Goal: Information Seeking & Learning: Learn about a topic

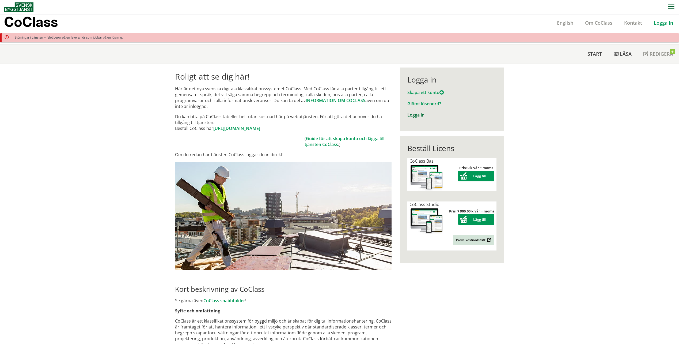
click at [418, 115] on link "Logga in" at bounding box center [416, 115] width 17 height 6
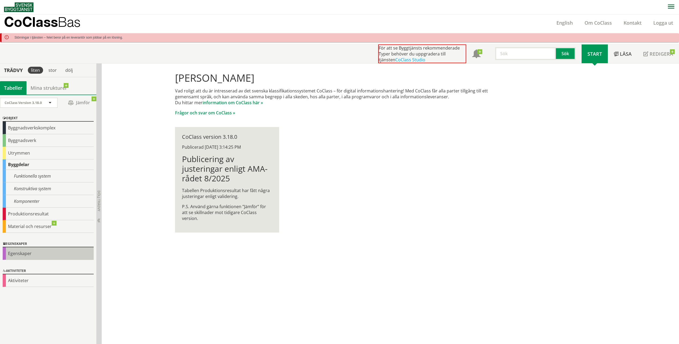
click at [27, 255] on div "Egenskaper" at bounding box center [48, 253] width 91 height 13
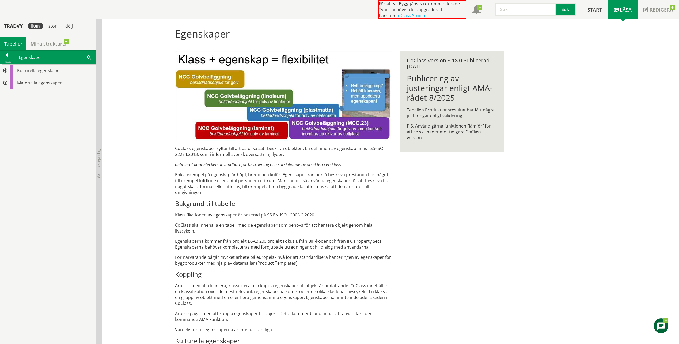
scroll to position [54, 0]
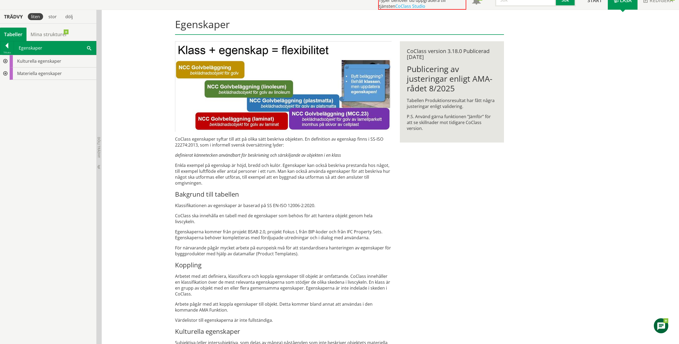
click at [3, 63] on div at bounding box center [5, 61] width 10 height 12
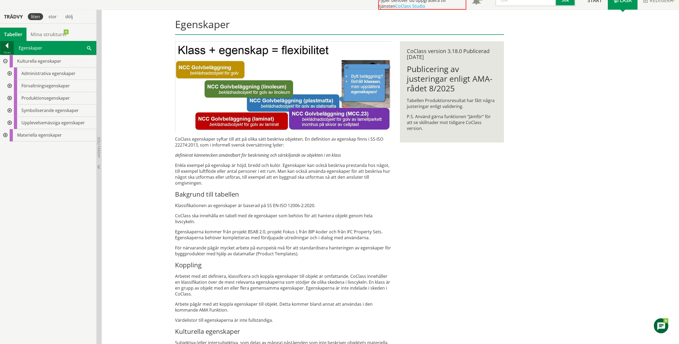
click at [5, 46] on div at bounding box center [6, 46] width 13 height 7
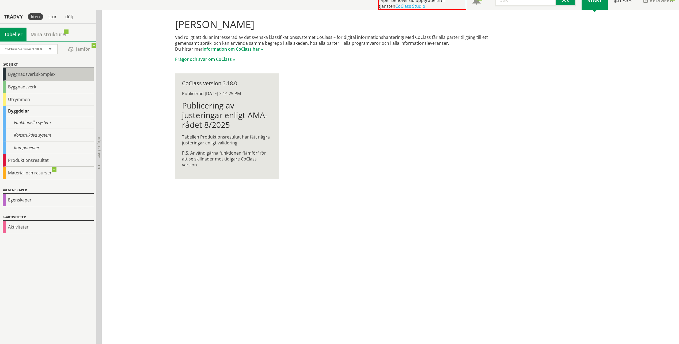
click at [49, 75] on div "Byggnadsverkskomplex" at bounding box center [48, 74] width 91 height 13
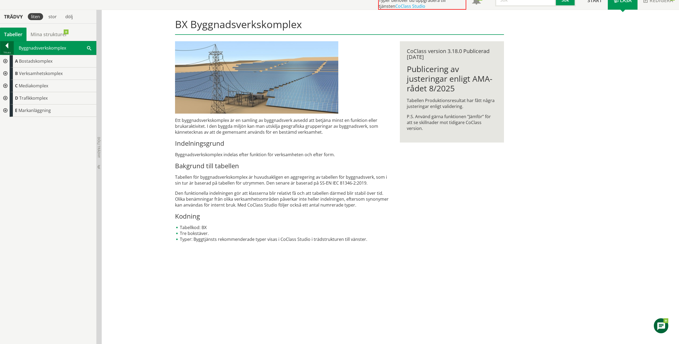
click at [7, 49] on div at bounding box center [6, 46] width 13 height 7
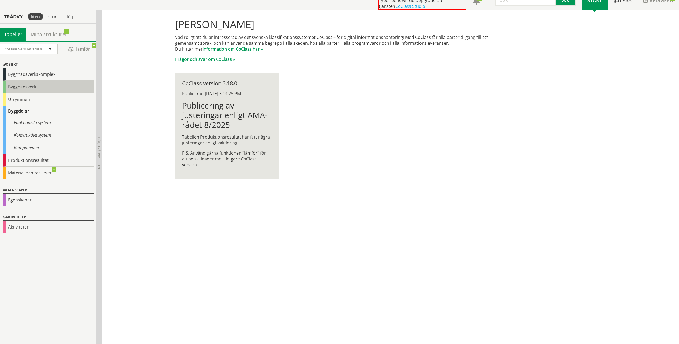
click at [38, 89] on div "Byggnadsverk" at bounding box center [48, 87] width 91 height 13
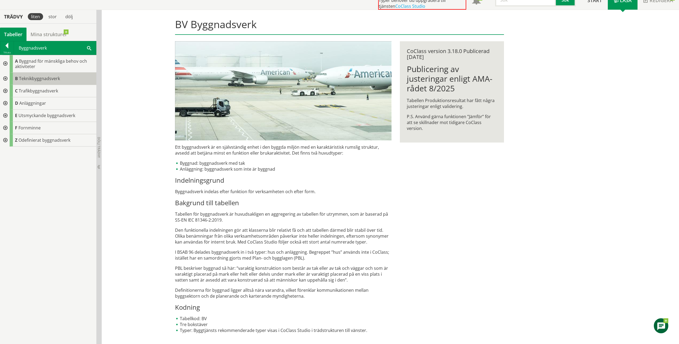
click at [54, 78] on span "Teknikbyggnadsverk" at bounding box center [39, 79] width 41 height 6
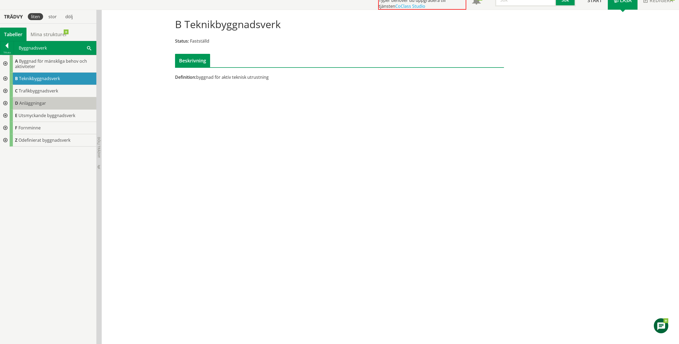
click at [29, 101] on span "Anläggningar" at bounding box center [32, 103] width 27 height 6
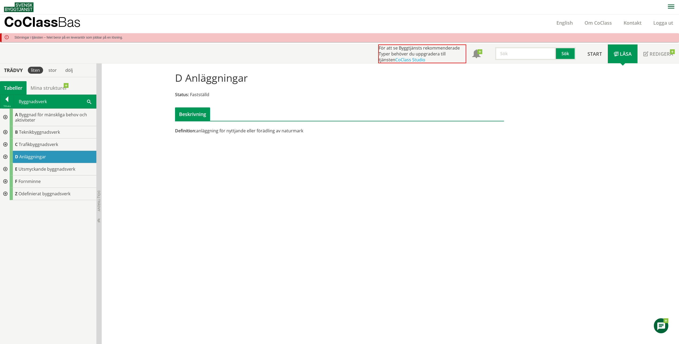
drag, startPoint x: 7, startPoint y: 99, endPoint x: 244, endPoint y: 47, distance: 243.0
click at [7, 98] on div at bounding box center [6, 99] width 13 height 7
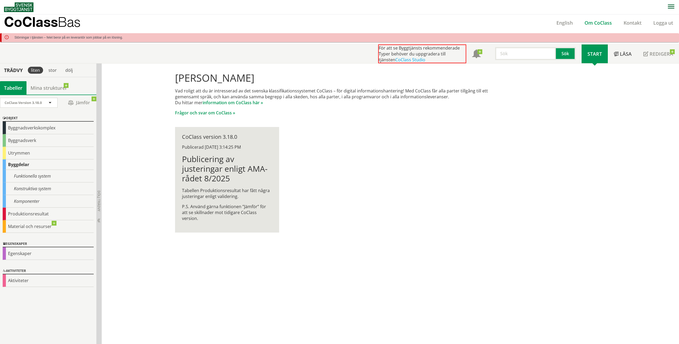
click at [606, 23] on link "Om CoClass" at bounding box center [598, 23] width 39 height 6
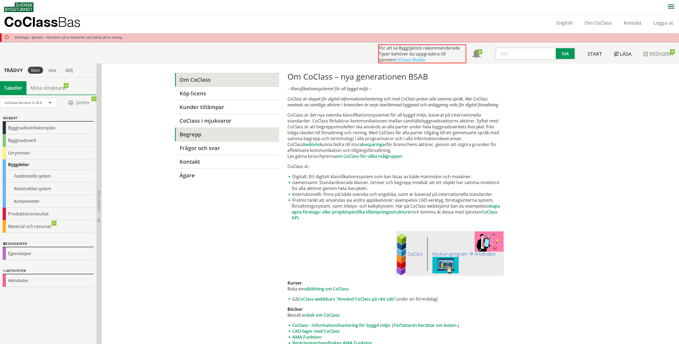
click at [182, 139] on link "Begrepp" at bounding box center [227, 134] width 104 height 14
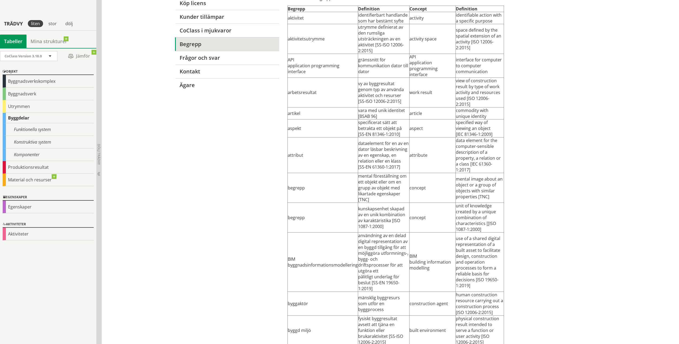
scroll to position [107, 0]
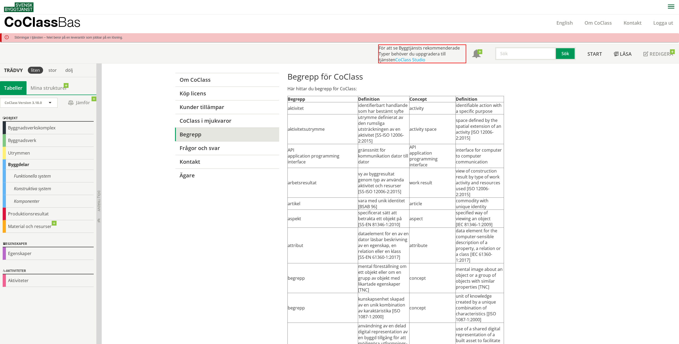
click at [527, 51] on input "text" at bounding box center [525, 53] width 61 height 13
type input "byggf"
